Goal: Task Accomplishment & Management: Complete application form

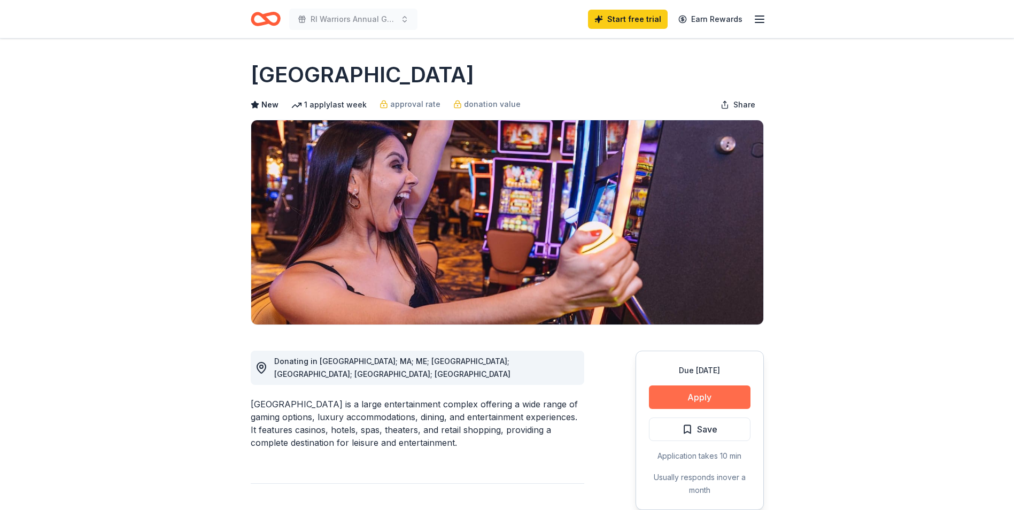
click at [679, 396] on button "Apply" at bounding box center [700, 398] width 102 height 24
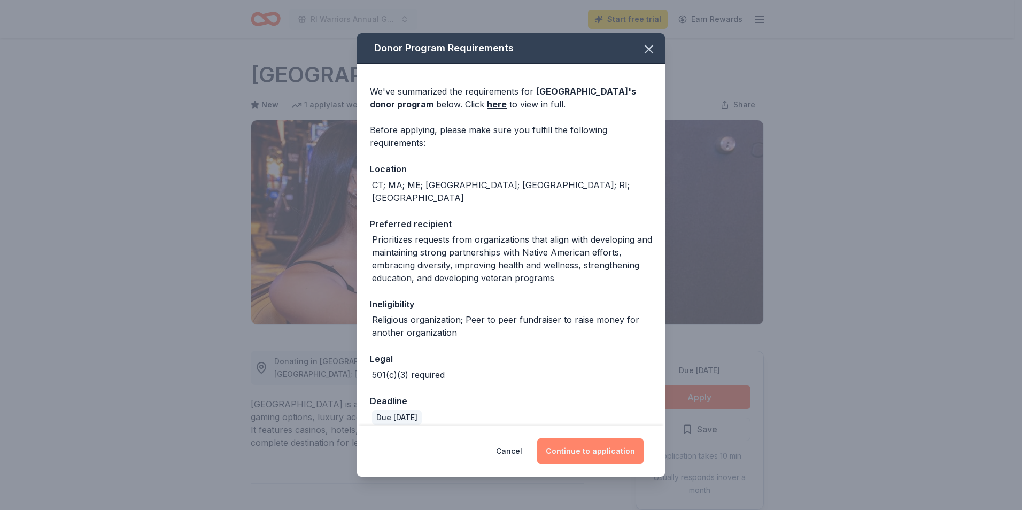
click at [574, 447] on button "Continue to application" at bounding box center [590, 451] width 106 height 26
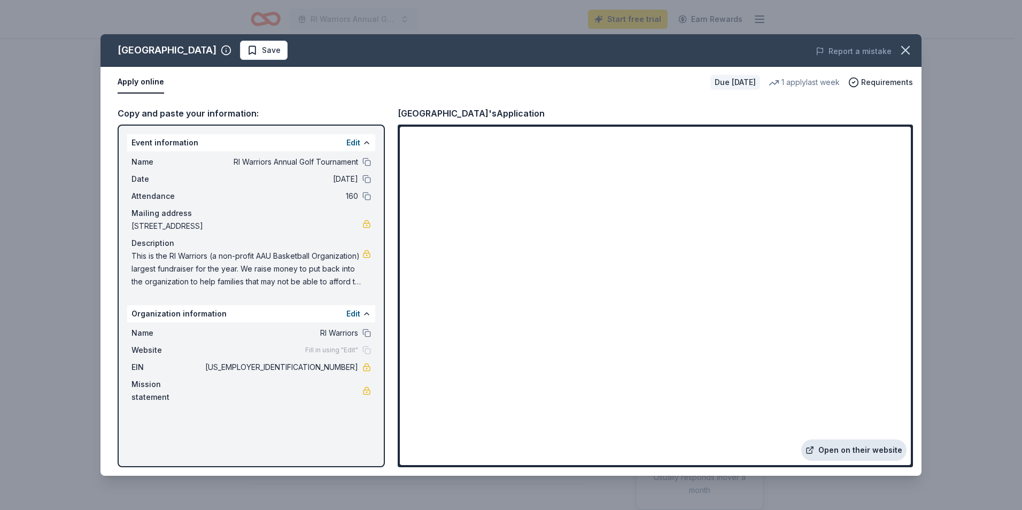
click at [837, 451] on link "Open on their website" at bounding box center [854, 450] width 105 height 21
click at [907, 49] on icon "button" at bounding box center [905, 50] width 7 height 7
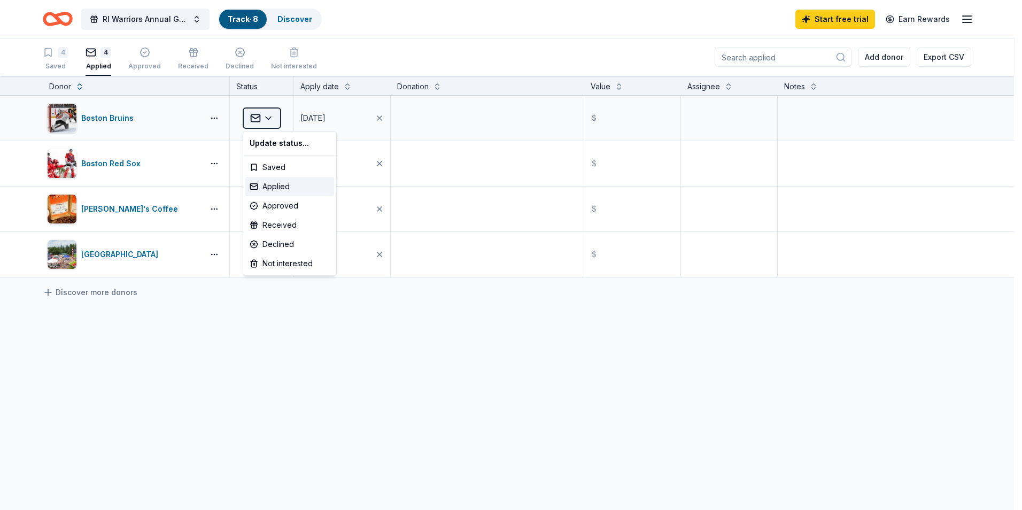
click at [271, 117] on html "RI Warriors Annual Golf Tournament Track · 8 Discover Start free trial Earn Rew…" at bounding box center [511, 255] width 1022 height 510
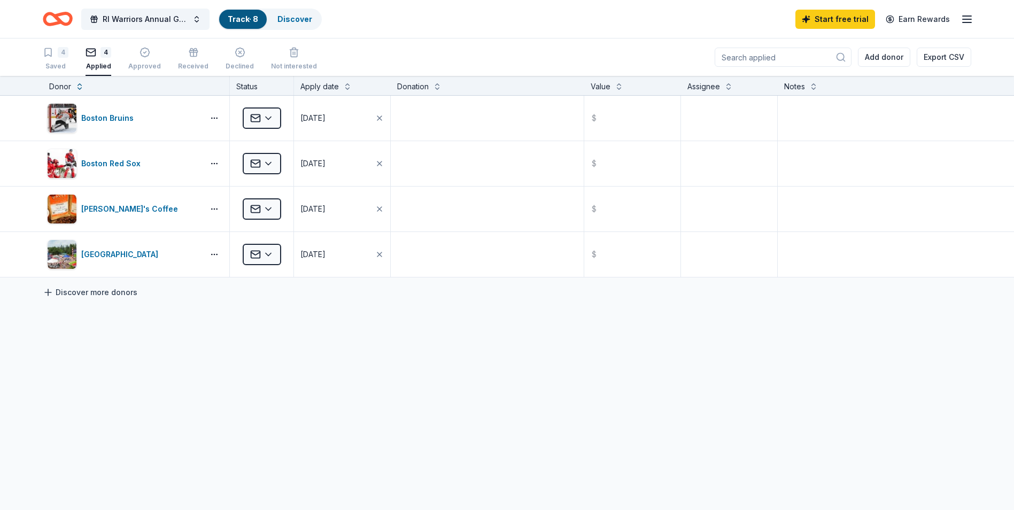
click at [49, 290] on icon at bounding box center [48, 292] width 11 height 11
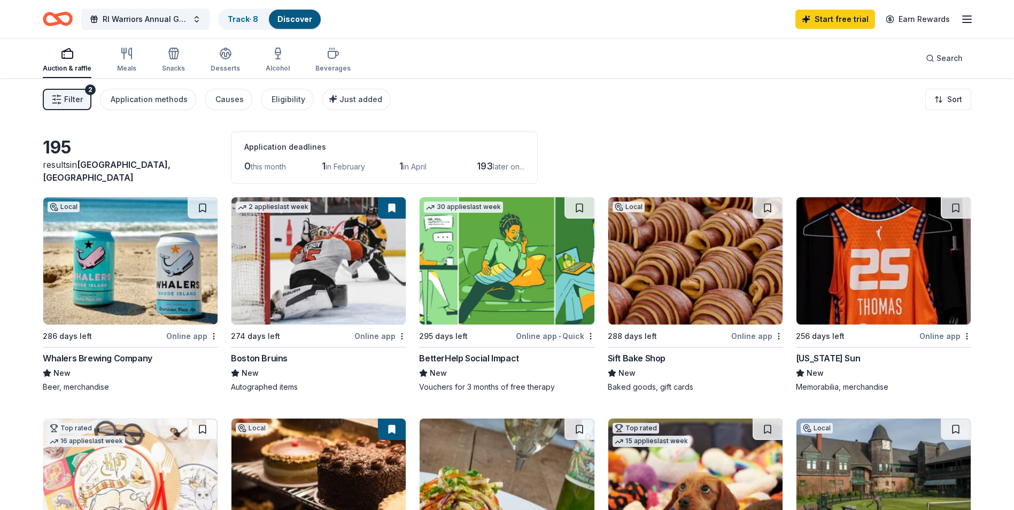
click at [127, 287] on img at bounding box center [130, 260] width 174 height 127
click at [201, 204] on button at bounding box center [203, 207] width 30 height 21
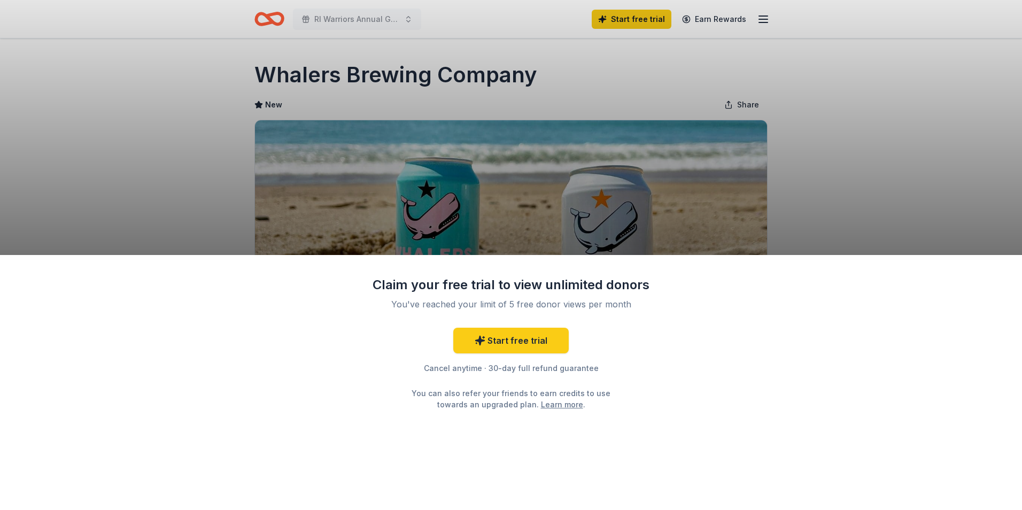
click at [839, 189] on div "Claim your free trial to view unlimited donors You've reached your limit of 5 f…" at bounding box center [511, 255] width 1022 height 510
click at [182, 103] on div "Claim your free trial to view unlimited donors You've reached your limit of 5 f…" at bounding box center [511, 255] width 1022 height 510
click at [808, 163] on div "Claim your free trial to view unlimited donors You've reached your limit of 5 f…" at bounding box center [511, 255] width 1022 height 510
